Goal: Find specific page/section: Find specific page/section

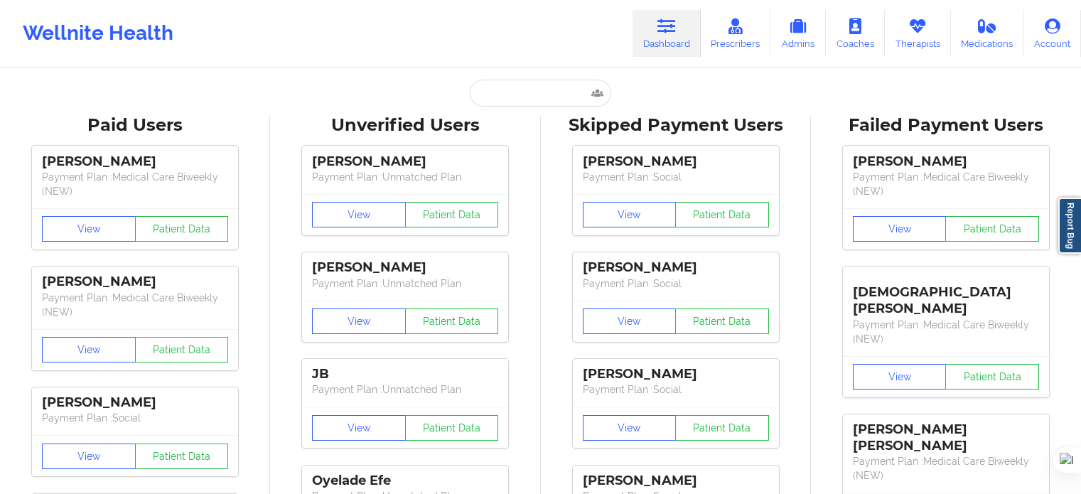
click at [494, 87] on input "text" at bounding box center [540, 93] width 141 height 27
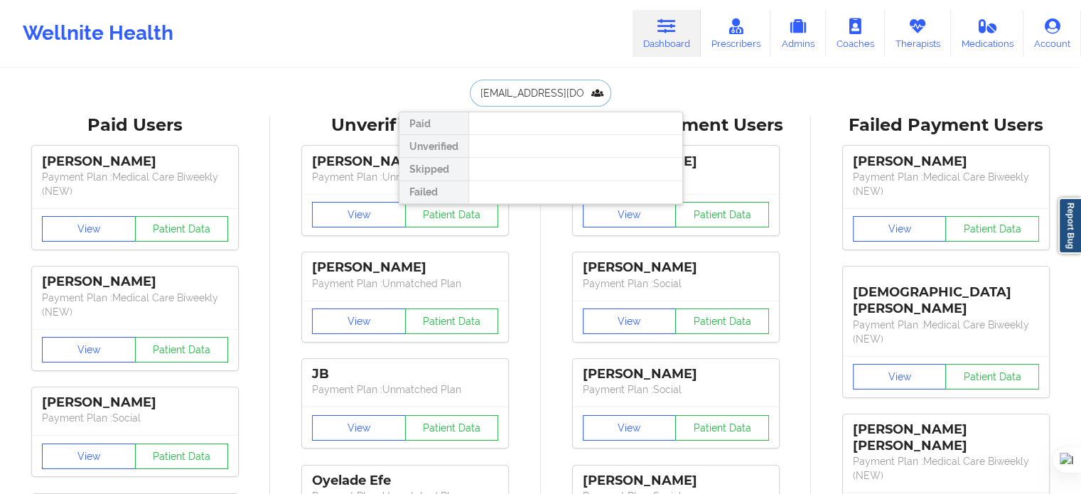
drag, startPoint x: 584, startPoint y: 92, endPoint x: 389, endPoint y: 102, distance: 194.9
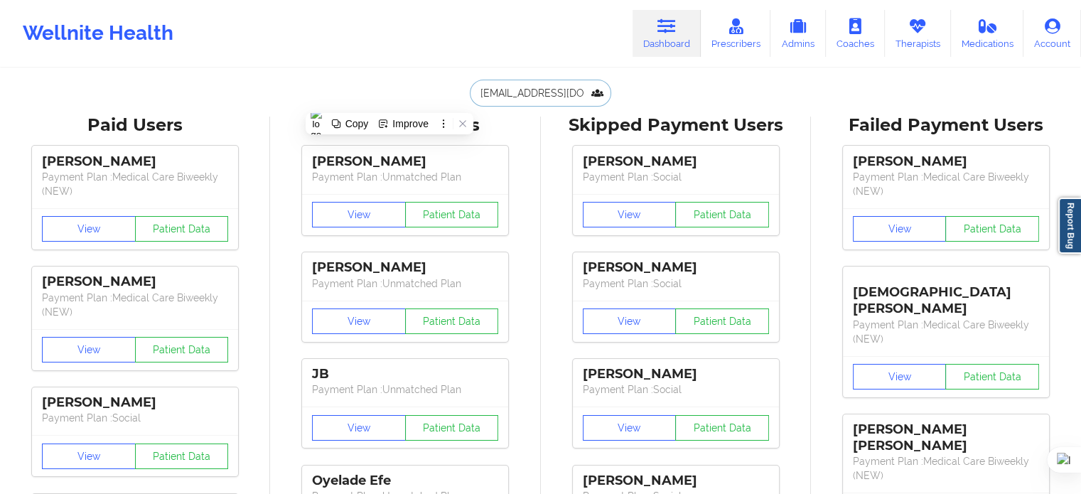
paste input "[PHONE_NUMBER]"
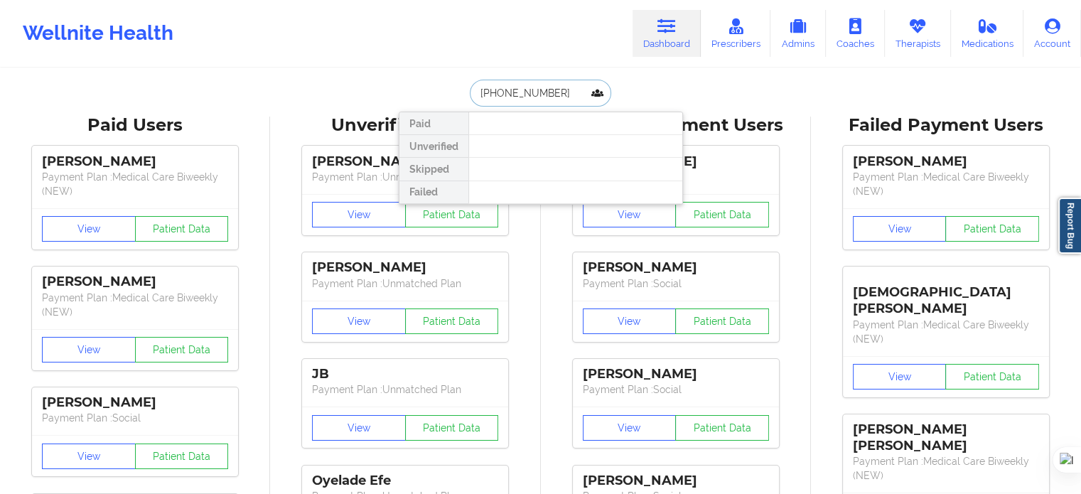
click at [484, 93] on input "[PHONE_NUMBER]" at bounding box center [540, 93] width 141 height 27
click at [681, 85] on div "[PHONE_NUMBER] Paid Unverified Skipped Failed" at bounding box center [541, 93] width 284 height 27
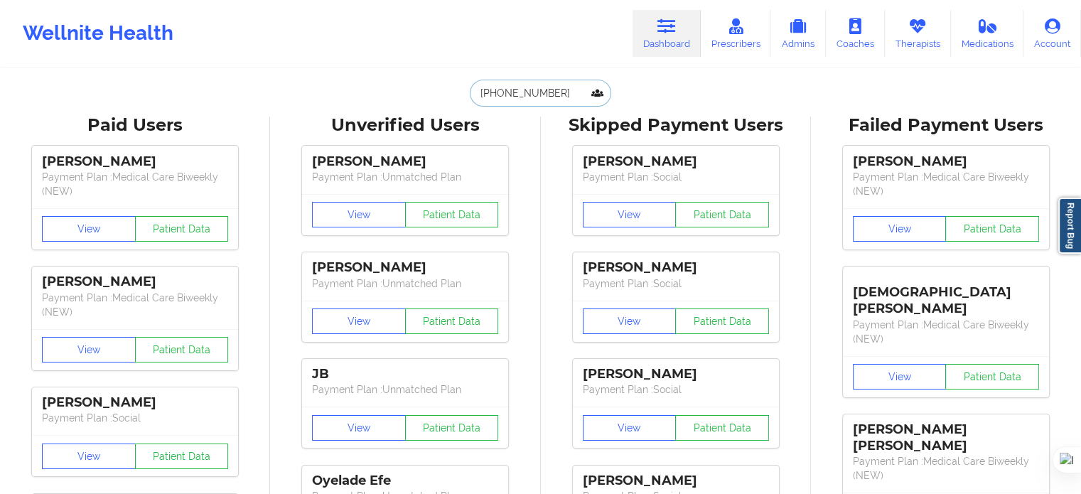
drag, startPoint x: 568, startPoint y: 87, endPoint x: 310, endPoint y: 89, distance: 258.6
paste input "[PHONE_NUMBER]"
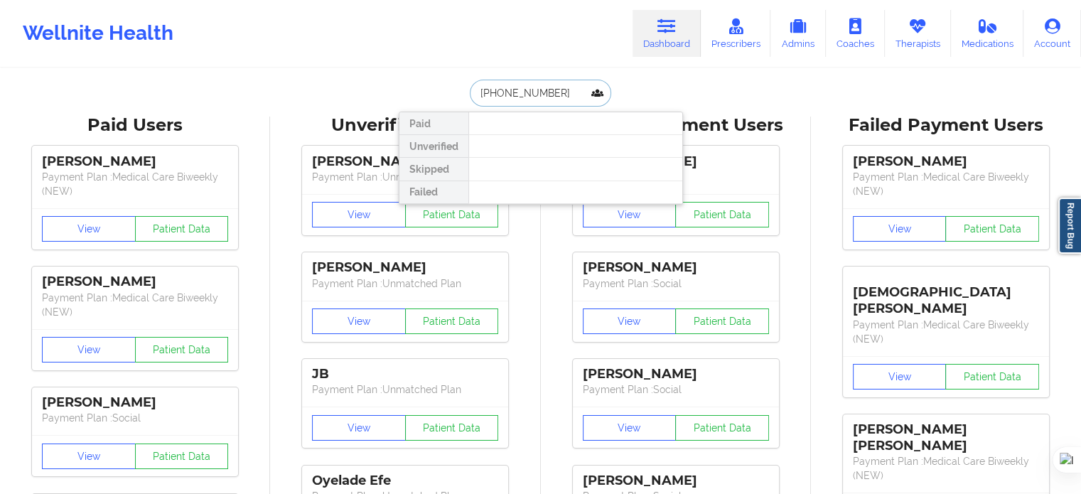
drag, startPoint x: 551, startPoint y: 96, endPoint x: 415, endPoint y: 99, distance: 136.4
click at [412, 99] on div "[PHONE_NUMBER] Paid Unverified Skipped Failed" at bounding box center [541, 93] width 284 height 27
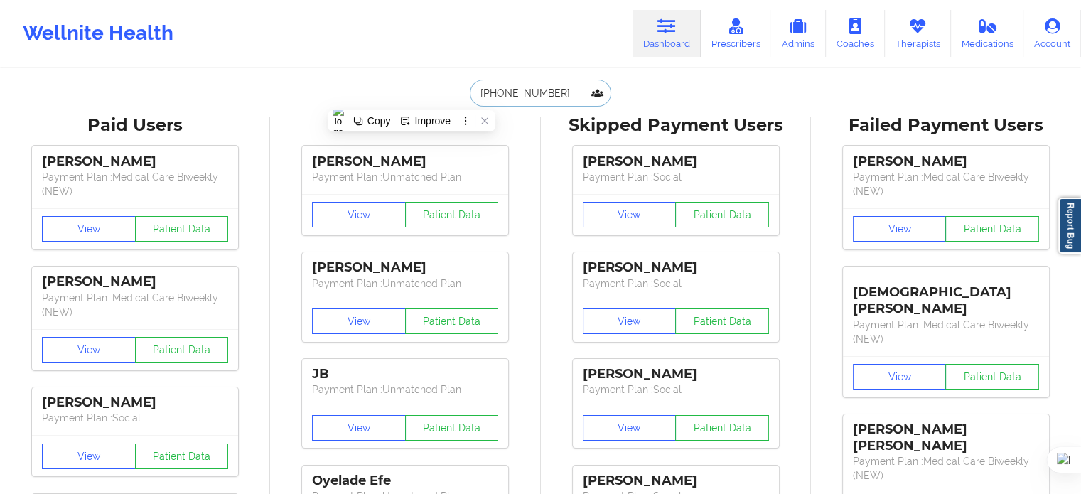
paste input "[PERSON_NAME]"
type input "[PERSON_NAME]"
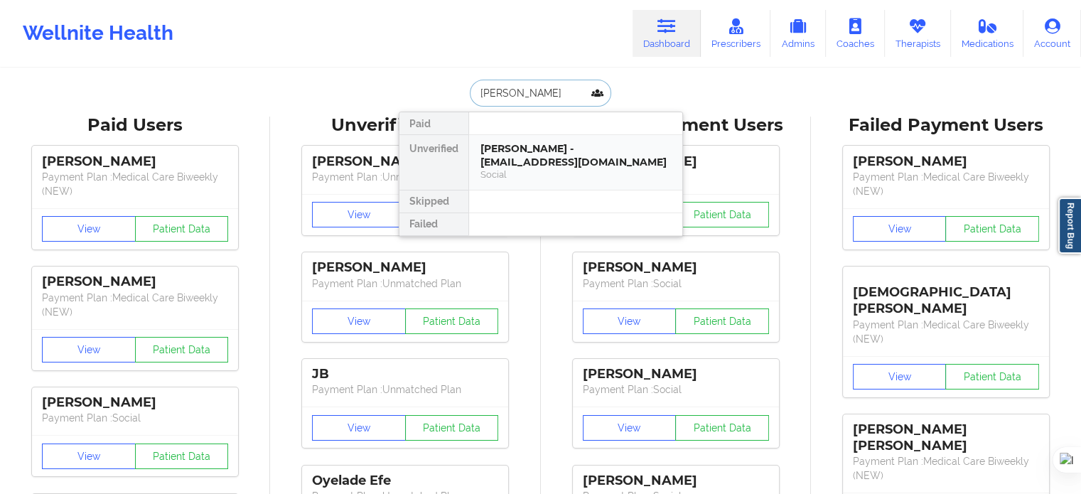
click at [536, 155] on div "[PERSON_NAME] - [EMAIL_ADDRESS][DOMAIN_NAME]" at bounding box center [575, 155] width 190 height 26
